Goal: Task Accomplishment & Management: Use online tool/utility

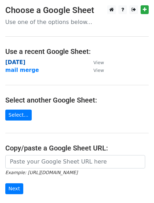
click at [14, 63] on strong "[DATE]" at bounding box center [15, 62] width 20 height 6
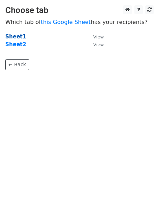
click at [15, 39] on strong "Sheet1" at bounding box center [15, 36] width 21 height 6
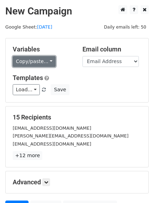
click at [47, 61] on link "Copy/paste..." at bounding box center [34, 61] width 43 height 11
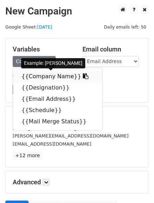
click at [83, 76] on icon at bounding box center [86, 76] width 6 height 6
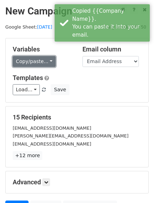
click at [44, 62] on link "Copy/paste..." at bounding box center [34, 61] width 43 height 11
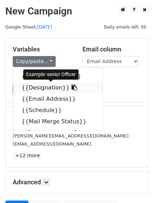
click at [71, 89] on icon at bounding box center [74, 87] width 6 height 6
